Goal: Navigation & Orientation: Find specific page/section

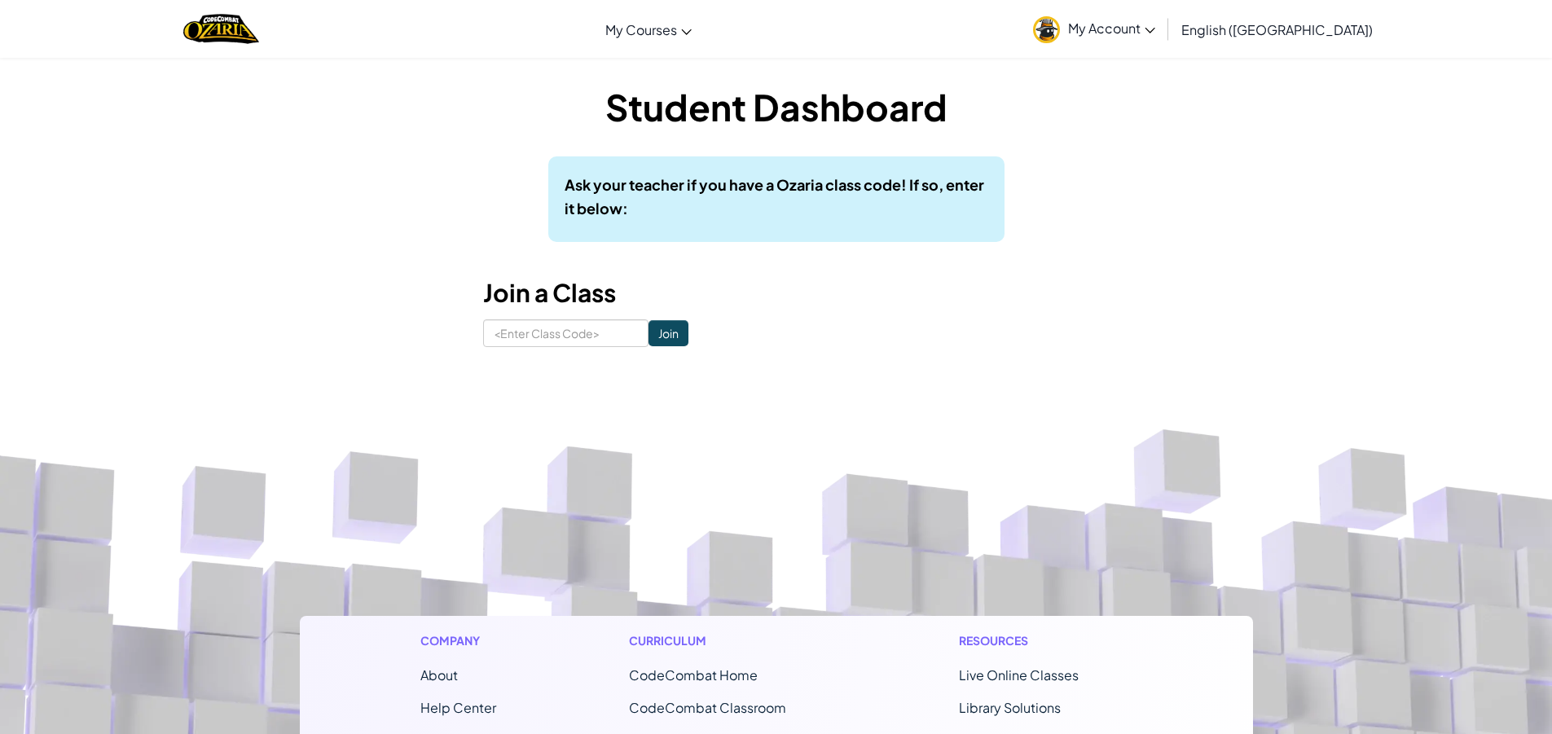
click at [1156, 20] on span "My Account" at bounding box center [1111, 28] width 87 height 17
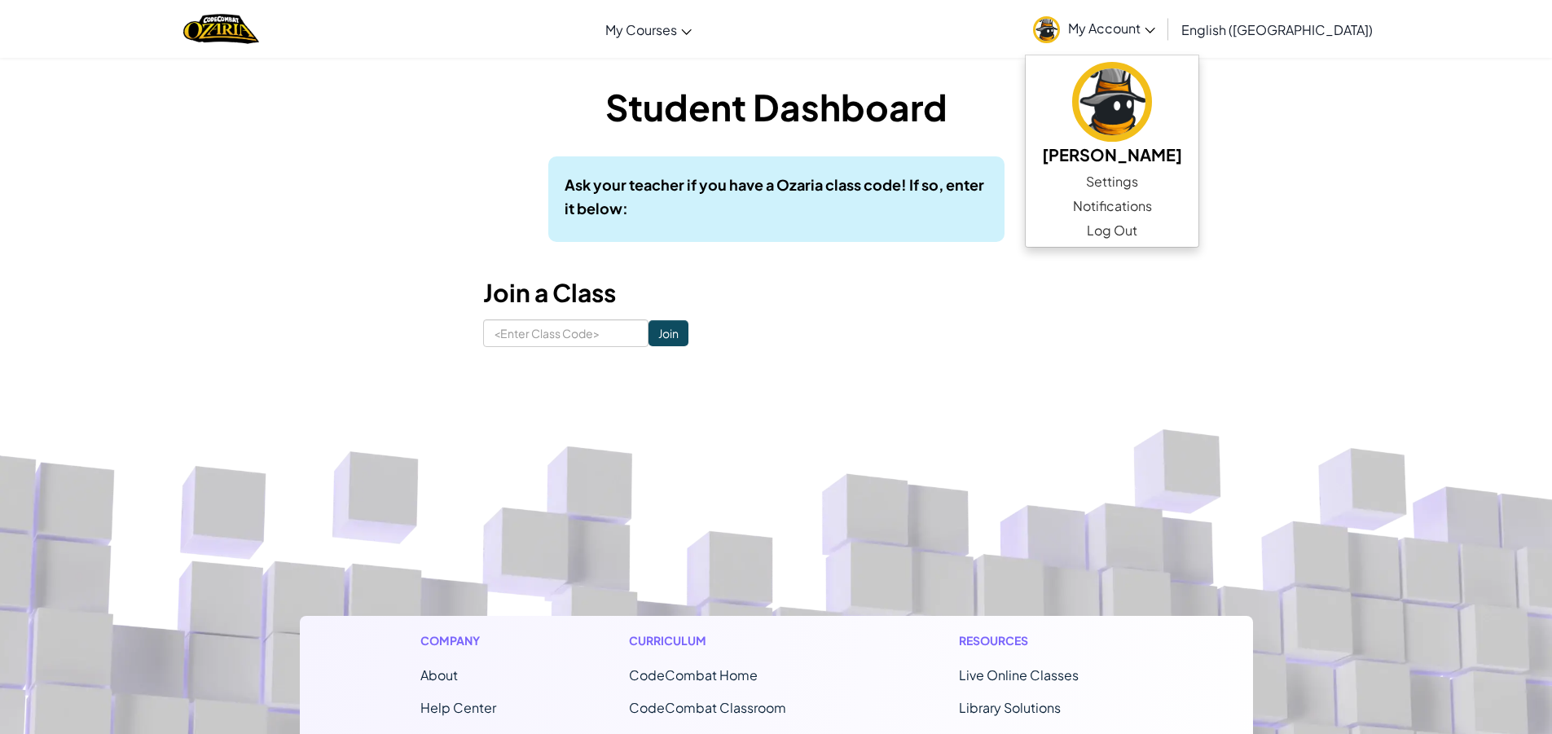
click at [1156, 30] on span "My Account" at bounding box center [1111, 28] width 87 height 17
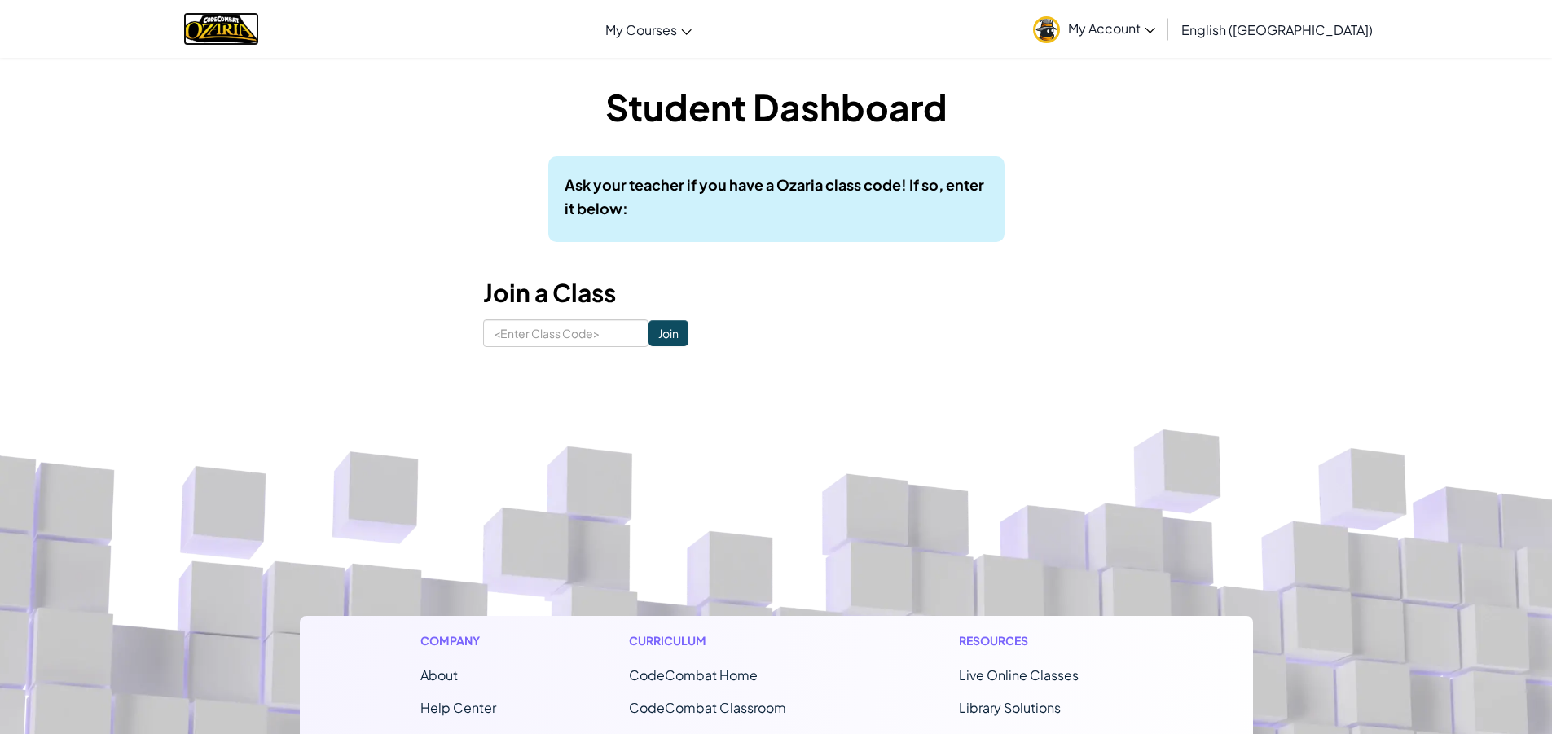
click at [248, 26] on img "Home" at bounding box center [221, 28] width 76 height 33
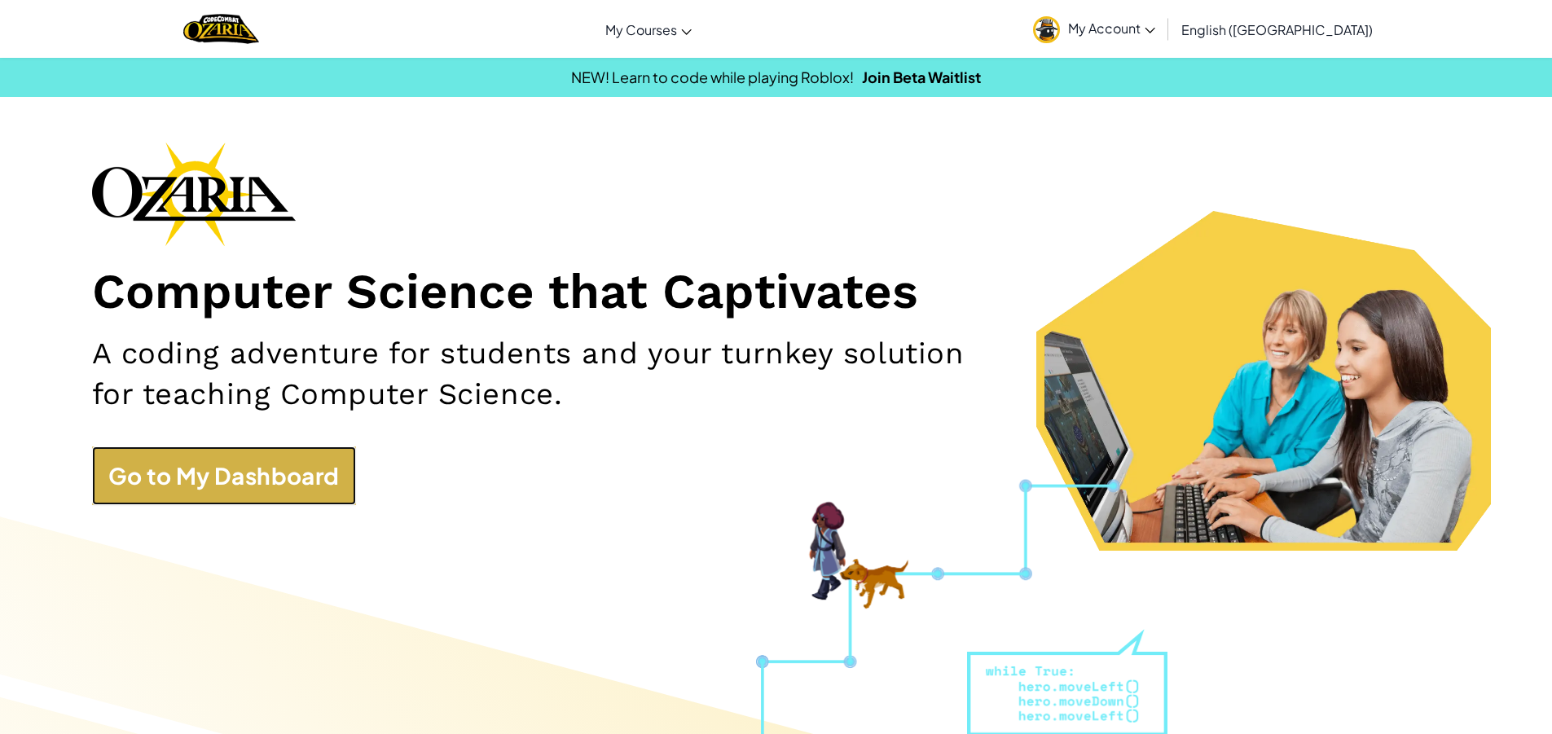
click at [277, 458] on link "Go to My Dashboard" at bounding box center [224, 476] width 264 height 59
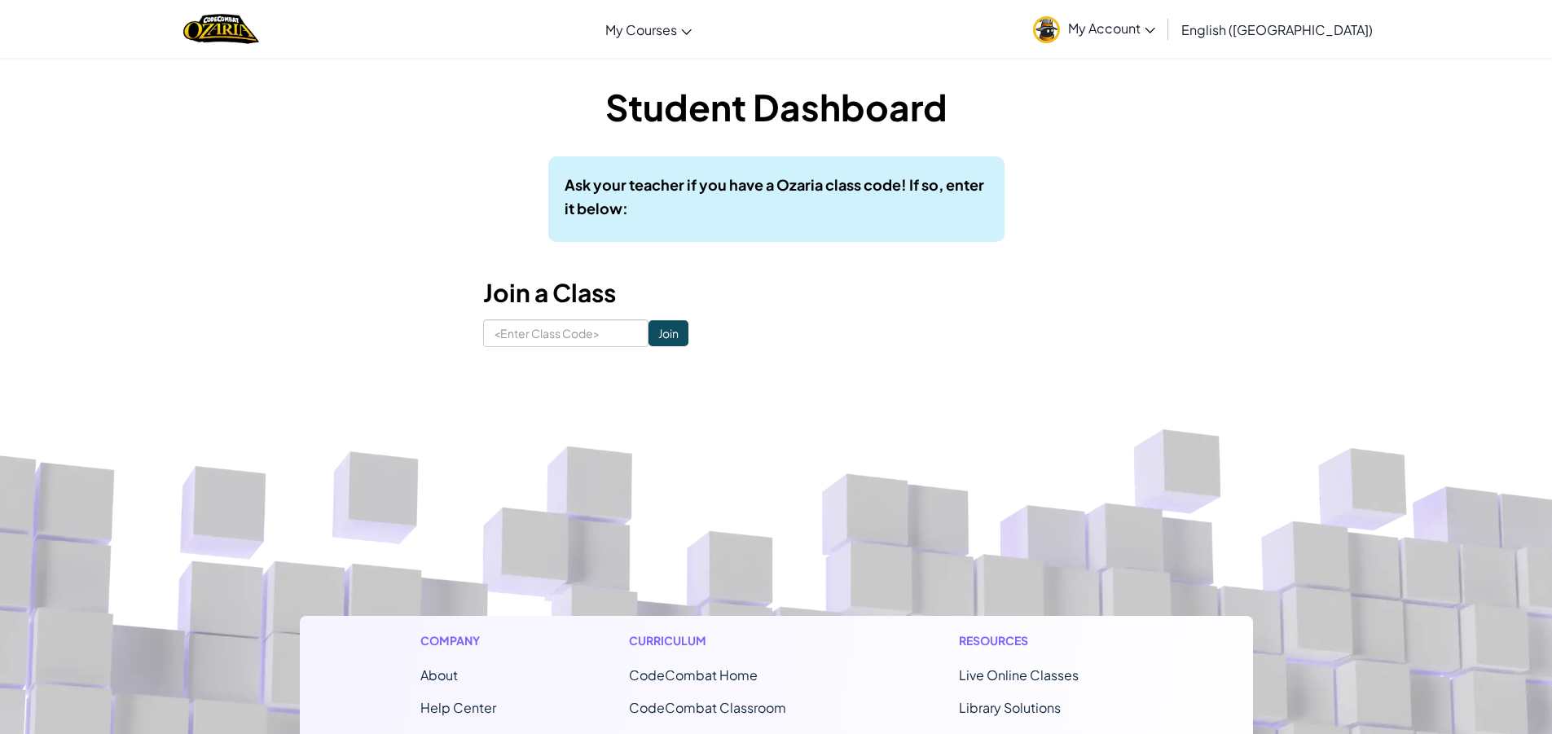
click at [1156, 26] on span "My Account" at bounding box center [1111, 28] width 87 height 17
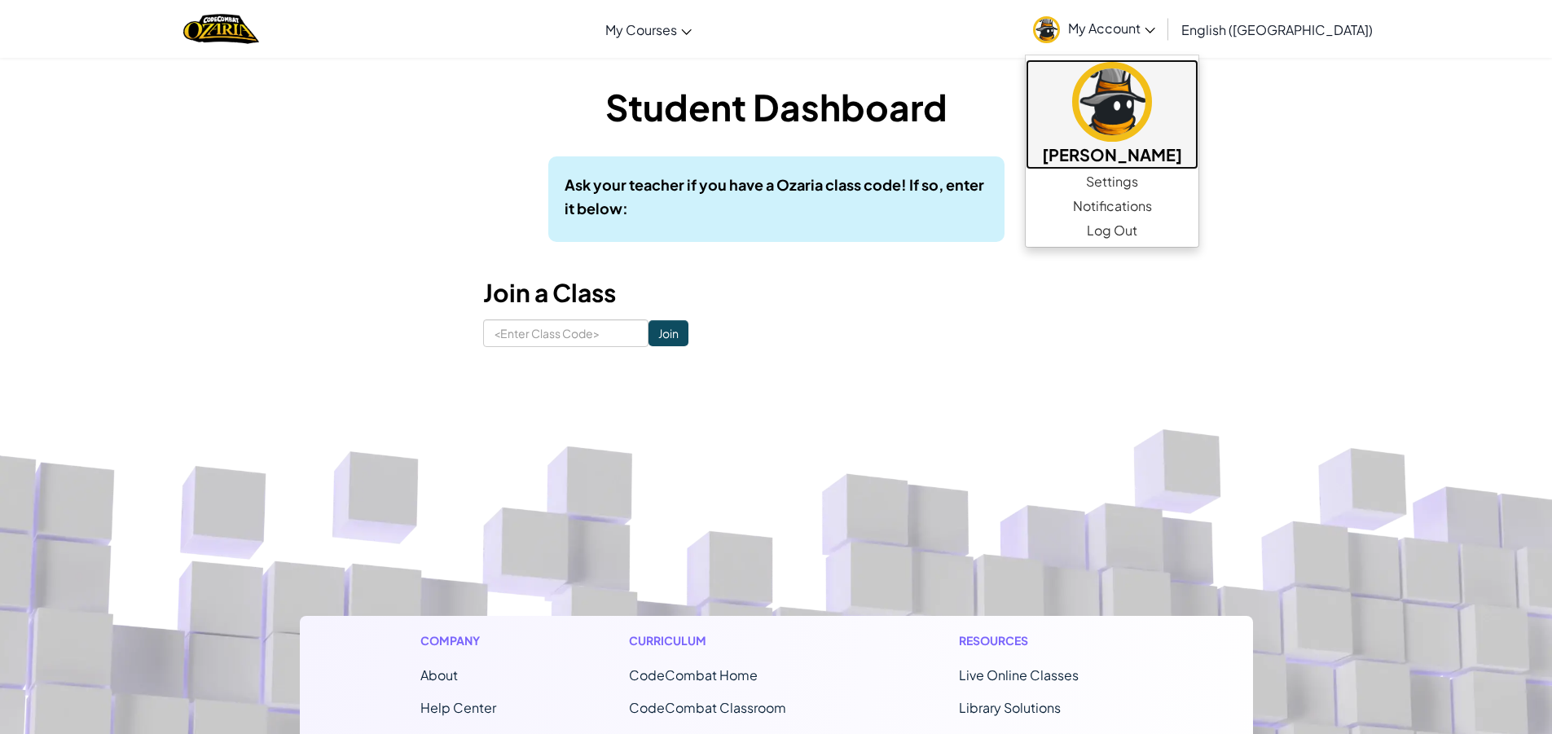
click at [1152, 99] on img at bounding box center [1112, 102] width 80 height 80
